Goal: Transaction & Acquisition: Purchase product/service

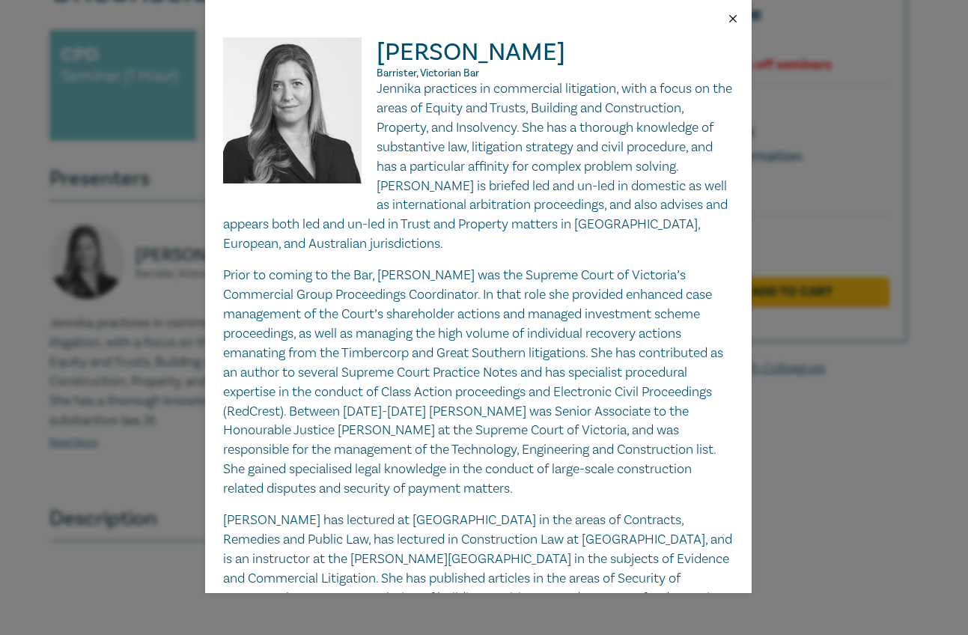
click at [736, 18] on button "Close" at bounding box center [732, 18] width 13 height 13
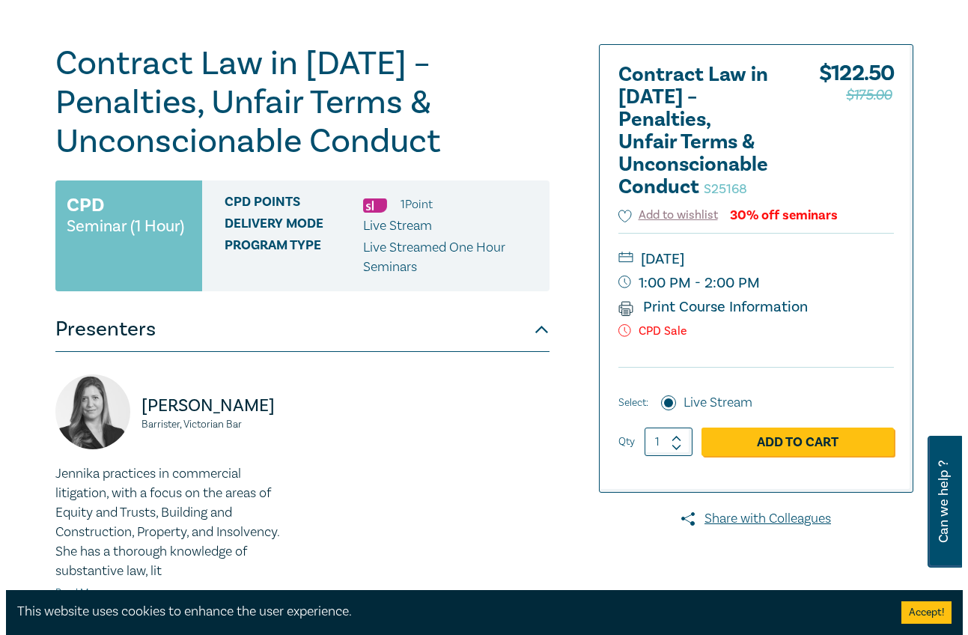
scroll to position [150, 0]
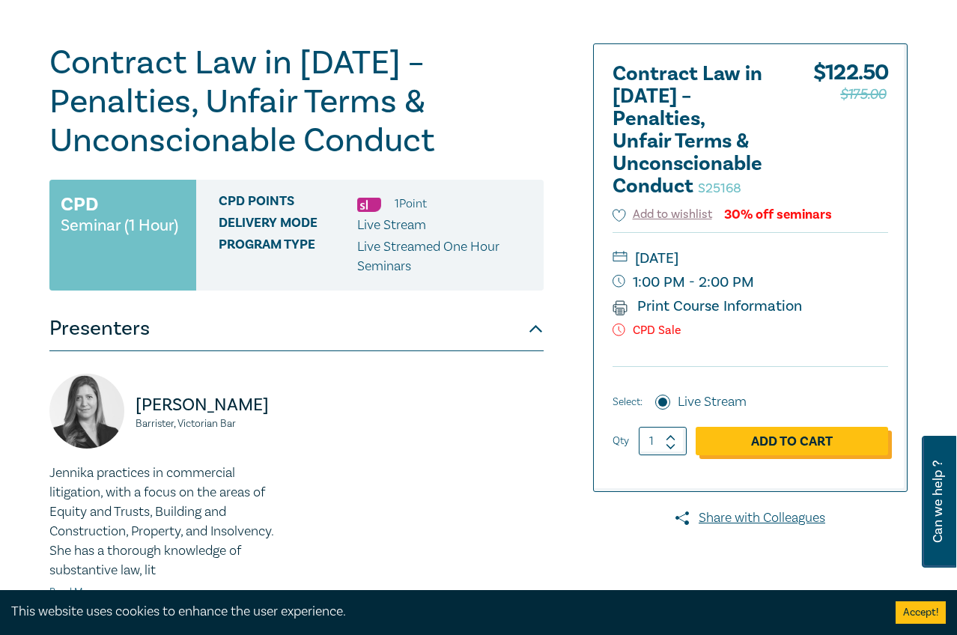
click at [818, 439] on link "Add to Cart" at bounding box center [792, 441] width 192 height 28
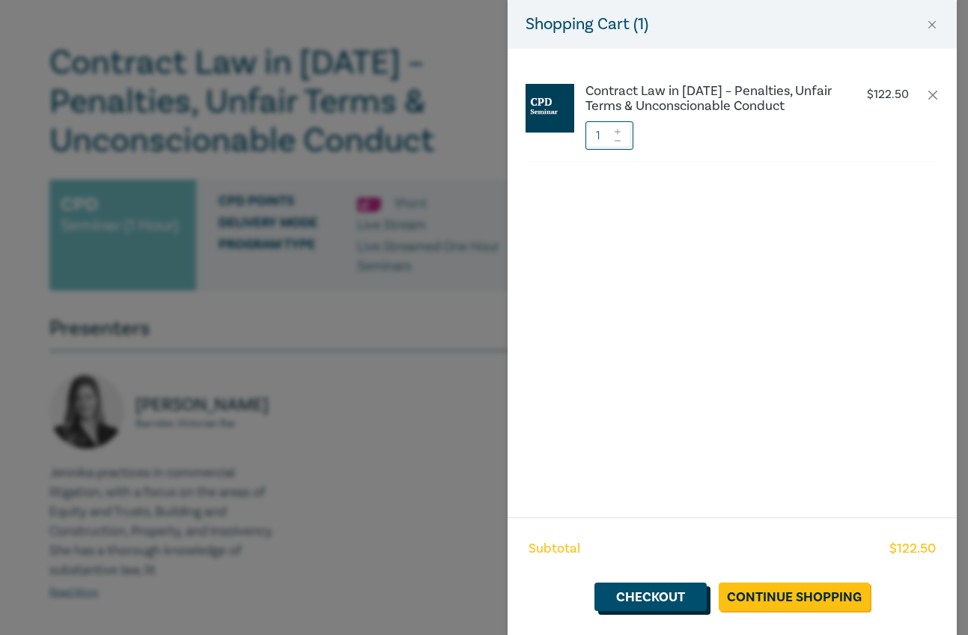
click at [655, 598] on link "Checkout" at bounding box center [651, 597] width 112 height 28
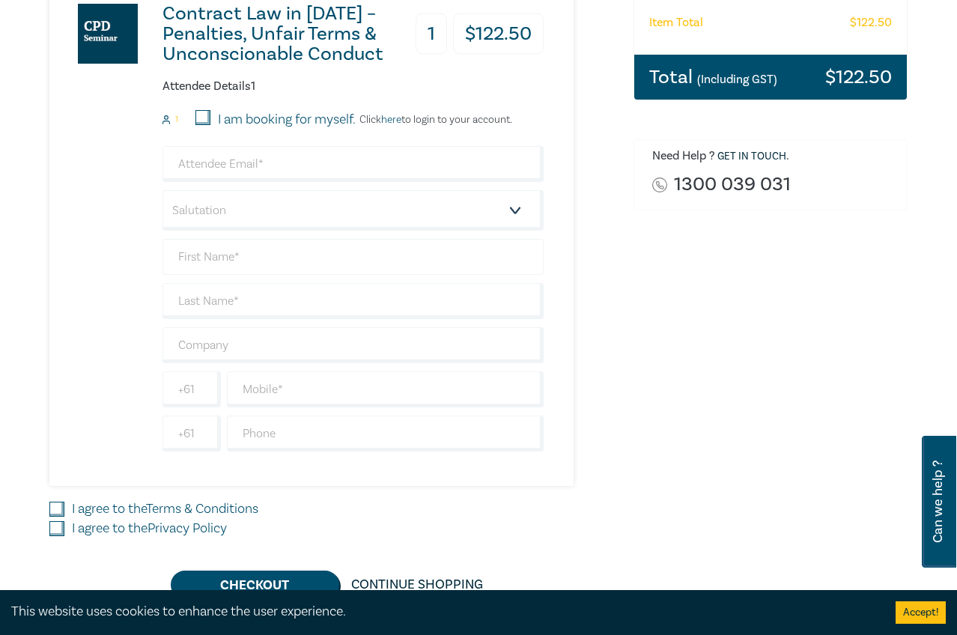
scroll to position [374, 0]
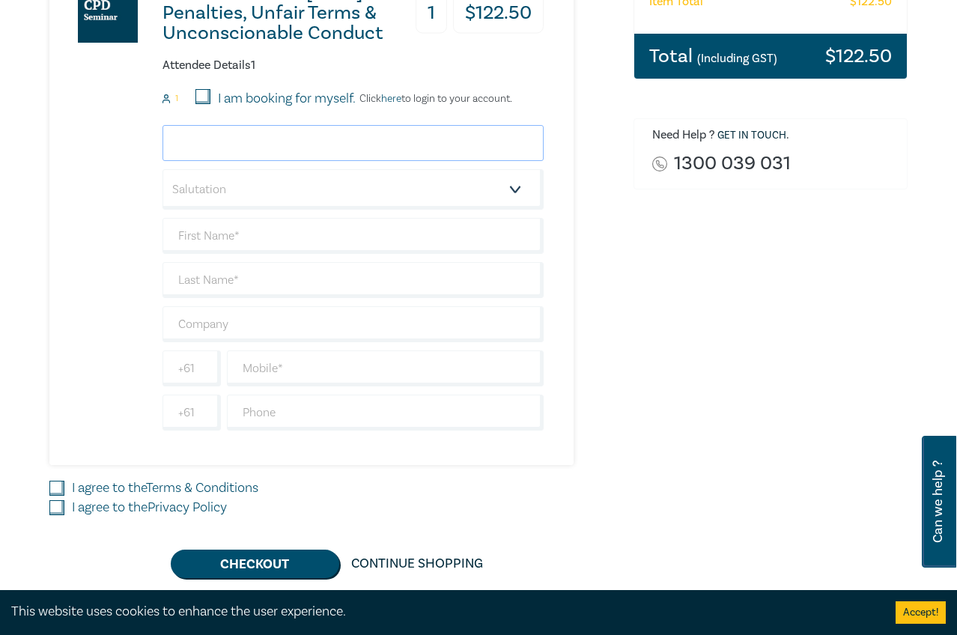
click at [278, 144] on input "email" at bounding box center [353, 143] width 381 height 36
type input "dimity.maloney@mc.legal"
click at [315, 190] on select "Salutation Mr. Mrs. Ms. Miss Dr. Prof. Other" at bounding box center [353, 189] width 381 height 40
select select "Ms."
click at [163, 169] on select "Salutation Mr. Mrs. Ms. Miss Dr. Prof. Other" at bounding box center [353, 189] width 381 height 40
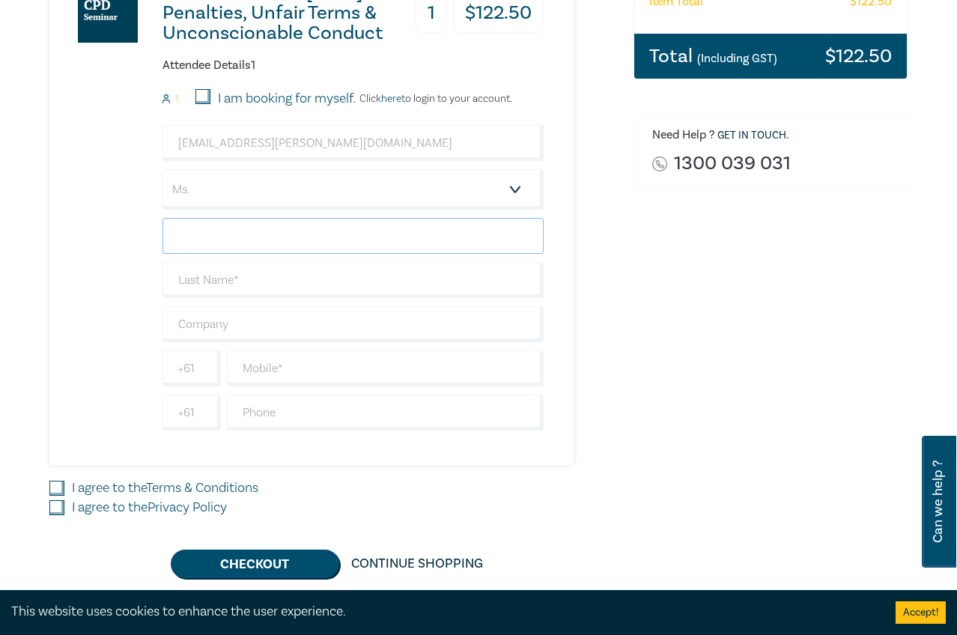
click at [272, 238] on input "text" at bounding box center [353, 236] width 381 height 36
type input "Dimity"
click at [299, 283] on input "text" at bounding box center [353, 280] width 381 height 36
type input "Maloney"
click at [306, 319] on input "text" at bounding box center [353, 324] width 381 height 36
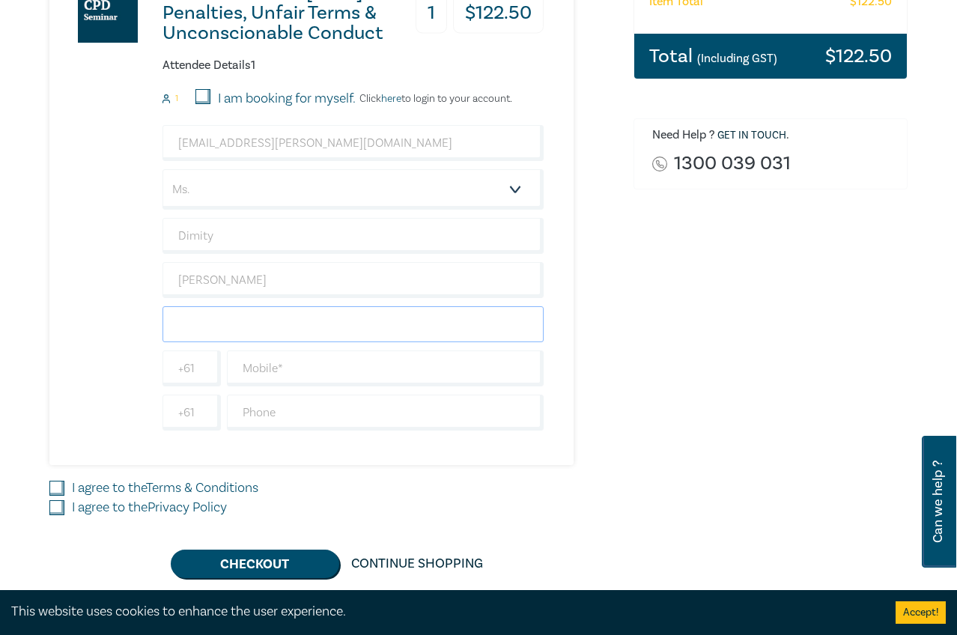
type input "Mark Croft Legal"
type input "Australia"
click at [341, 358] on input "text" at bounding box center [385, 368] width 317 height 36
type input "0411292214"
drag, startPoint x: 331, startPoint y: 383, endPoint x: 216, endPoint y: 364, distance: 116.2
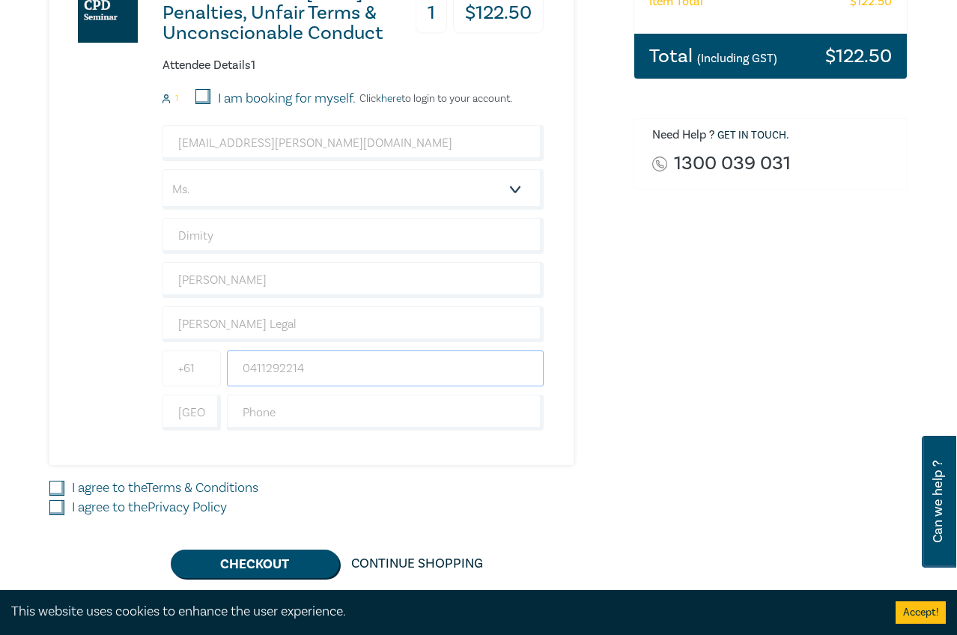
click at [216, 364] on div "+61 0411292214" at bounding box center [353, 368] width 387 height 36
click at [343, 412] on input "text" at bounding box center [385, 413] width 317 height 36
click at [831, 419] on div "Order Contract Law in 2025 – Penalties, Unfair Terms & Unconscionable Conduct (…" at bounding box center [771, 195] width 292 height 766
click at [59, 487] on input "I agree to the Terms & Conditions" at bounding box center [56, 488] width 15 height 15
checkbox input "true"
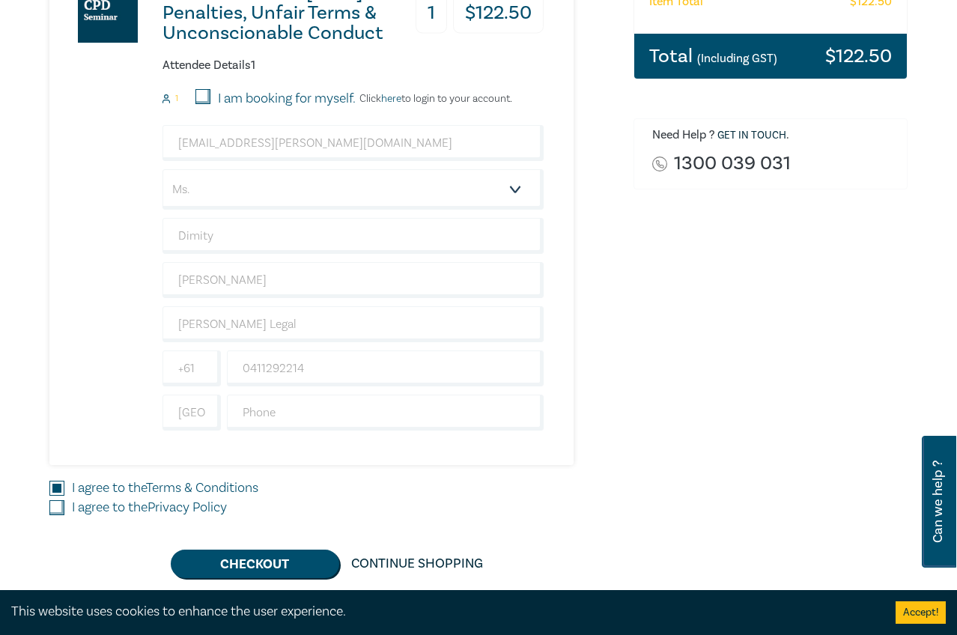
click at [56, 507] on input "I agree to the Privacy Policy" at bounding box center [56, 507] width 15 height 15
checkbox input "true"
click at [285, 559] on button "Checkout" at bounding box center [255, 564] width 169 height 28
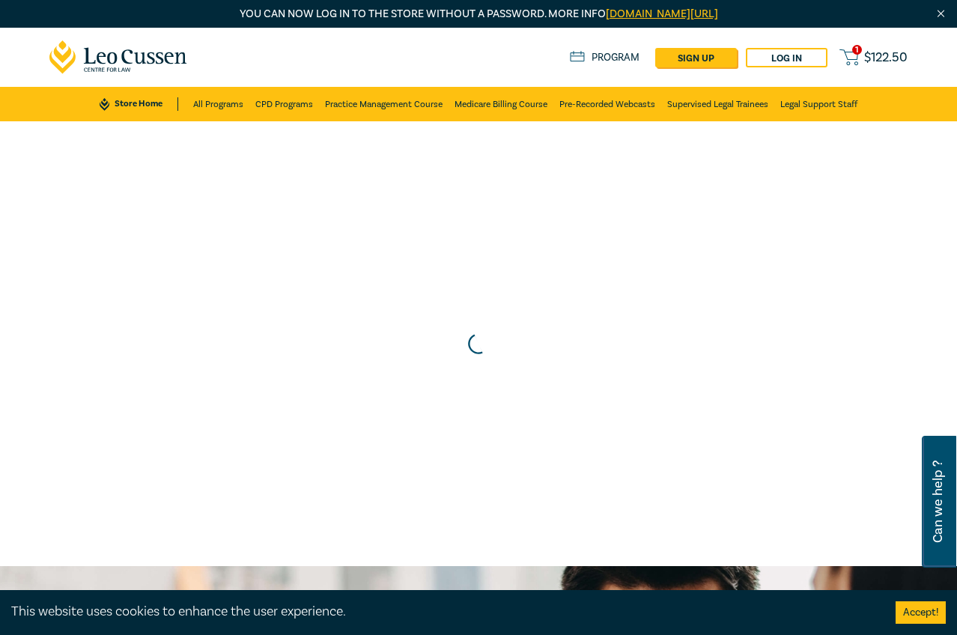
scroll to position [0, 0]
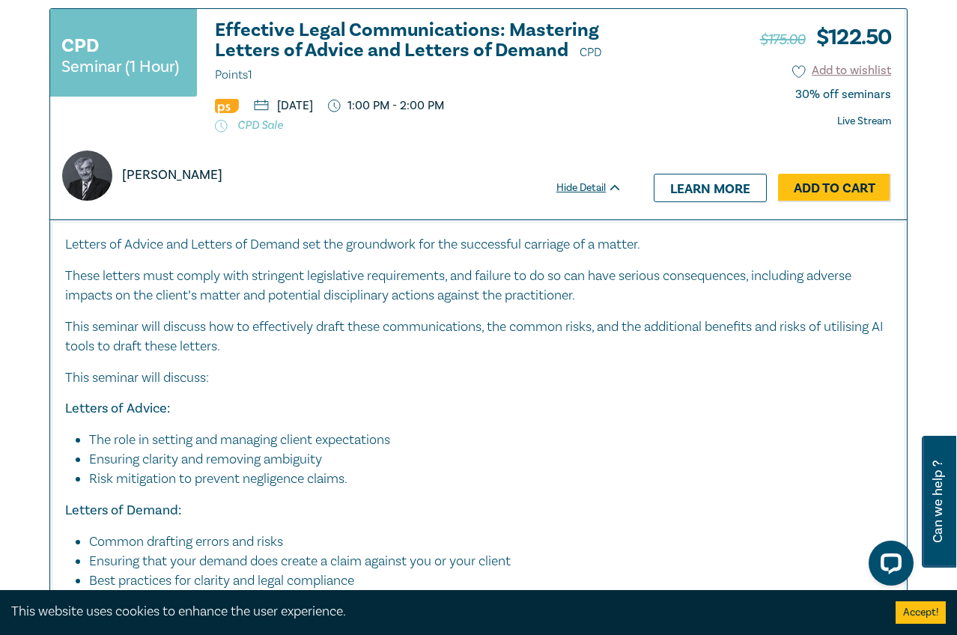
scroll to position [7115, 0]
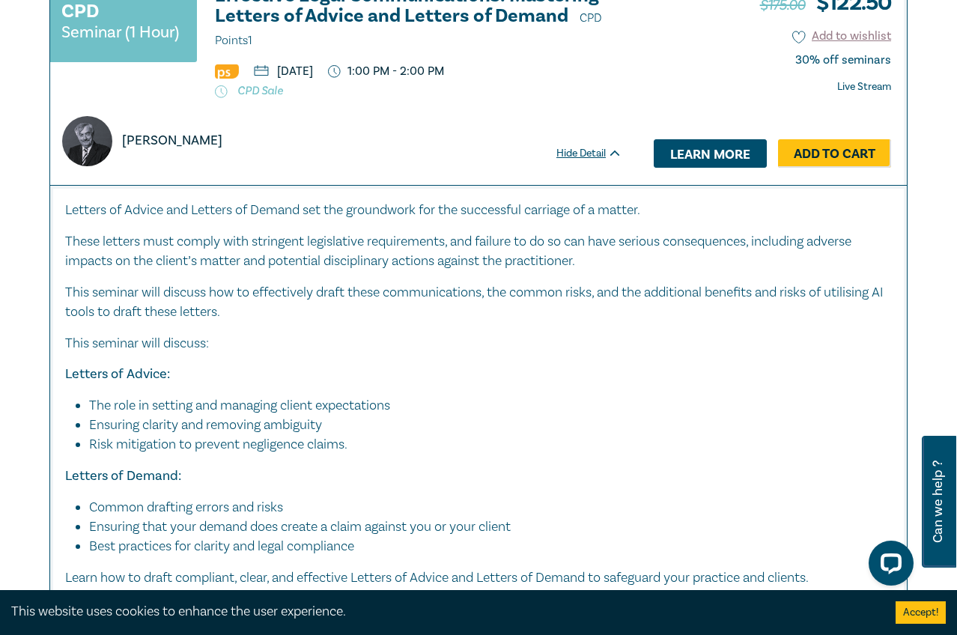
click at [718, 168] on link "Learn more" at bounding box center [710, 153] width 113 height 28
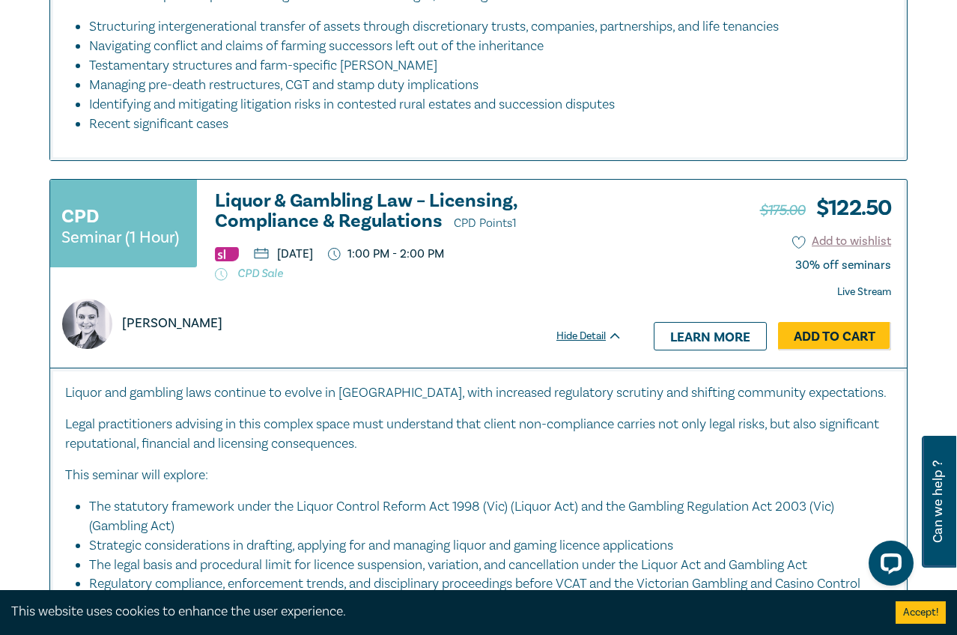
scroll to position [9418, 0]
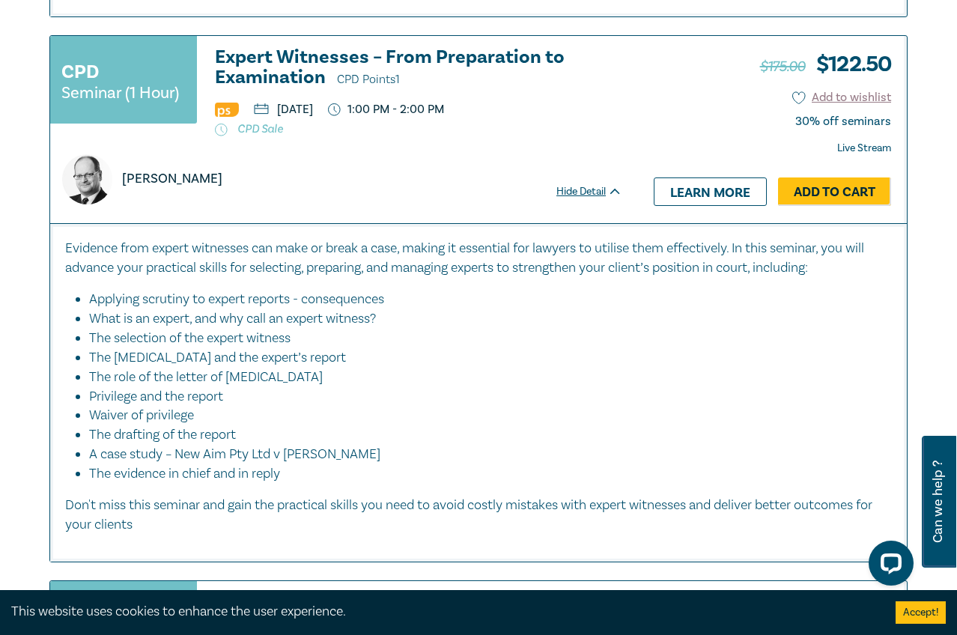
scroll to position [7771, 0]
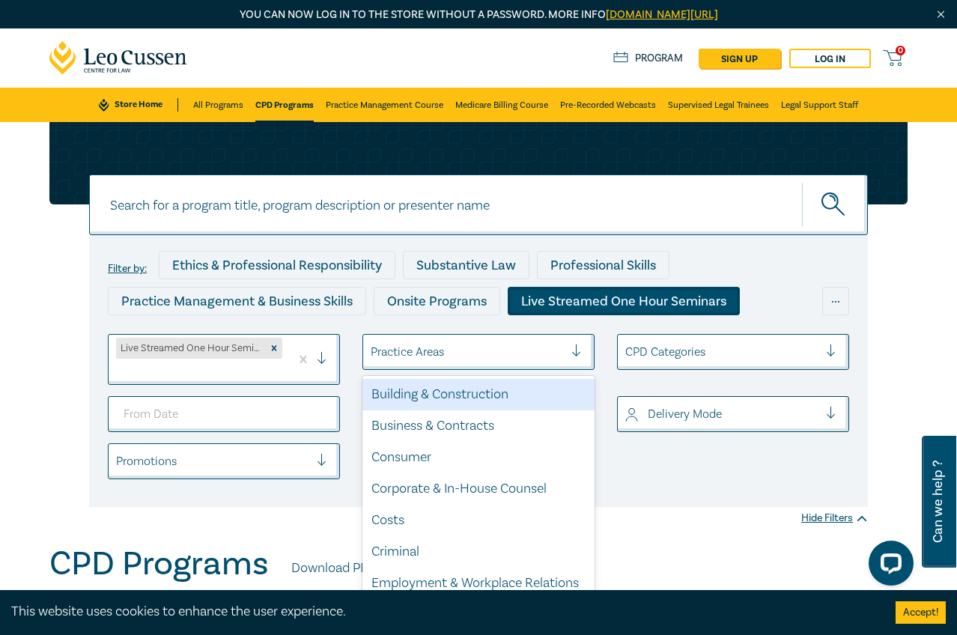
click at [495, 353] on div at bounding box center [467, 351] width 193 height 19
click at [473, 401] on div "Building & Construction" at bounding box center [478, 394] width 232 height 31
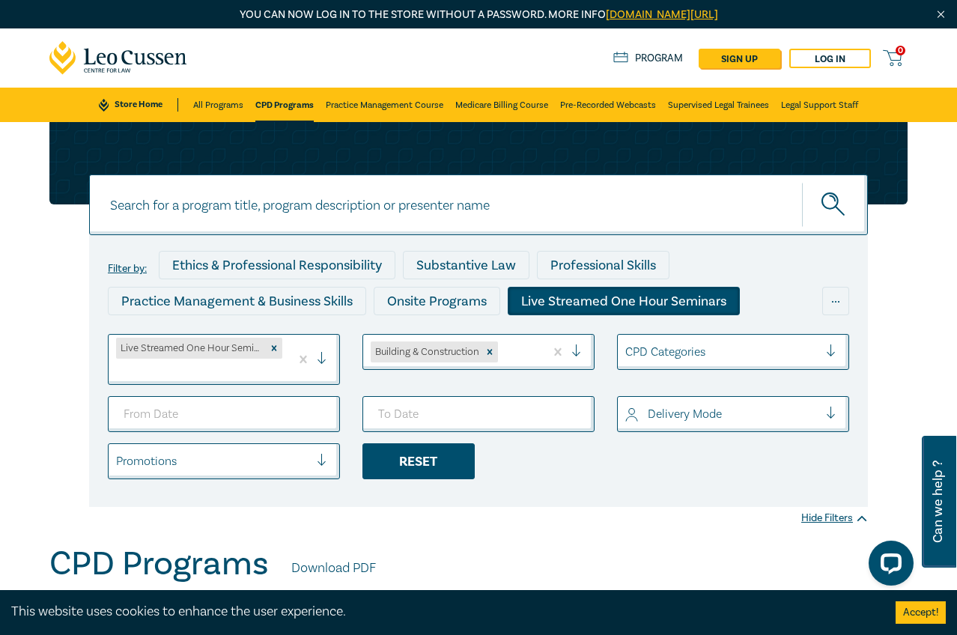
click at [419, 469] on div "Reset" at bounding box center [418, 461] width 112 height 36
